Goal: Information Seeking & Learning: Learn about a topic

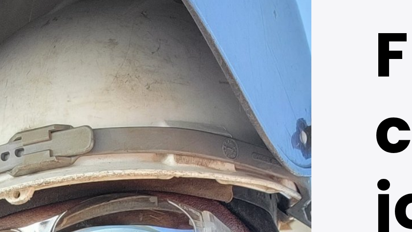
click at [125, 113] on div at bounding box center [86, 232] width 172 height 392
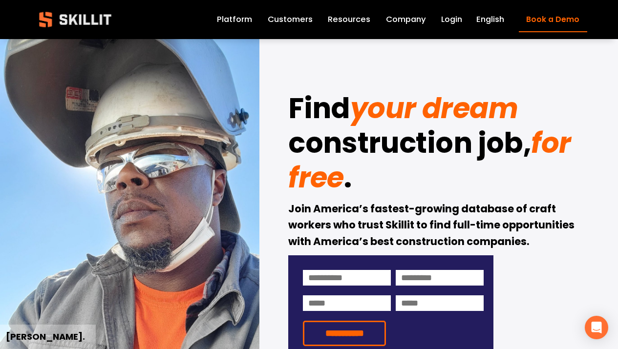
click at [189, 25] on div at bounding box center [309, 211] width 618 height 423
click at [80, 23] on img at bounding box center [75, 19] width 89 height 29
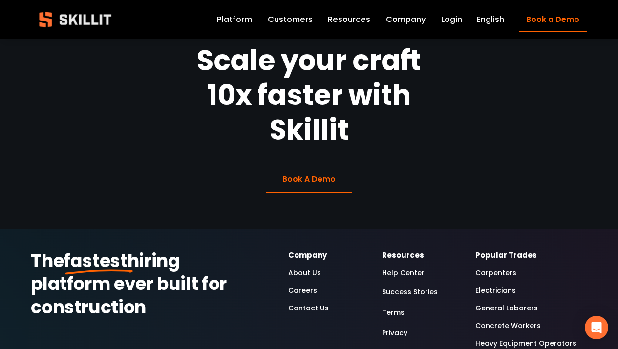
scroll to position [2489, 0]
